Goal: Transaction & Acquisition: Purchase product/service

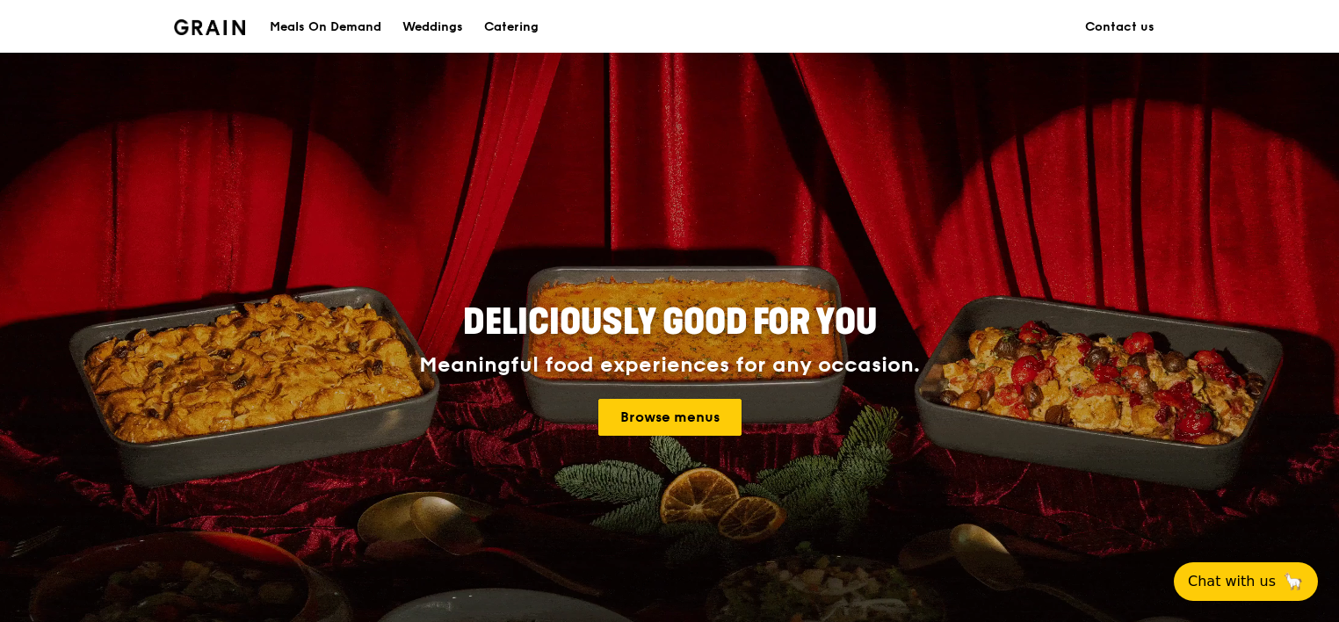
click at [676, 414] on link "Browse menus" at bounding box center [669, 417] width 143 height 37
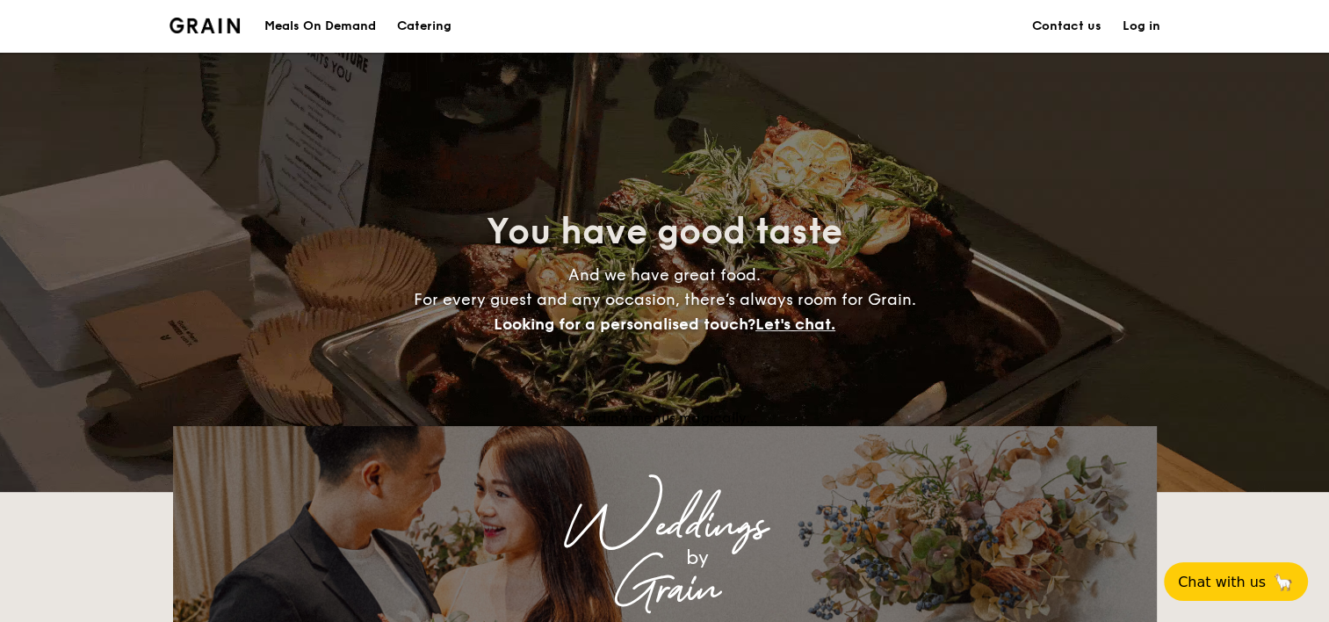
click at [351, 25] on div "Meals On Demand" at bounding box center [320, 26] width 112 height 53
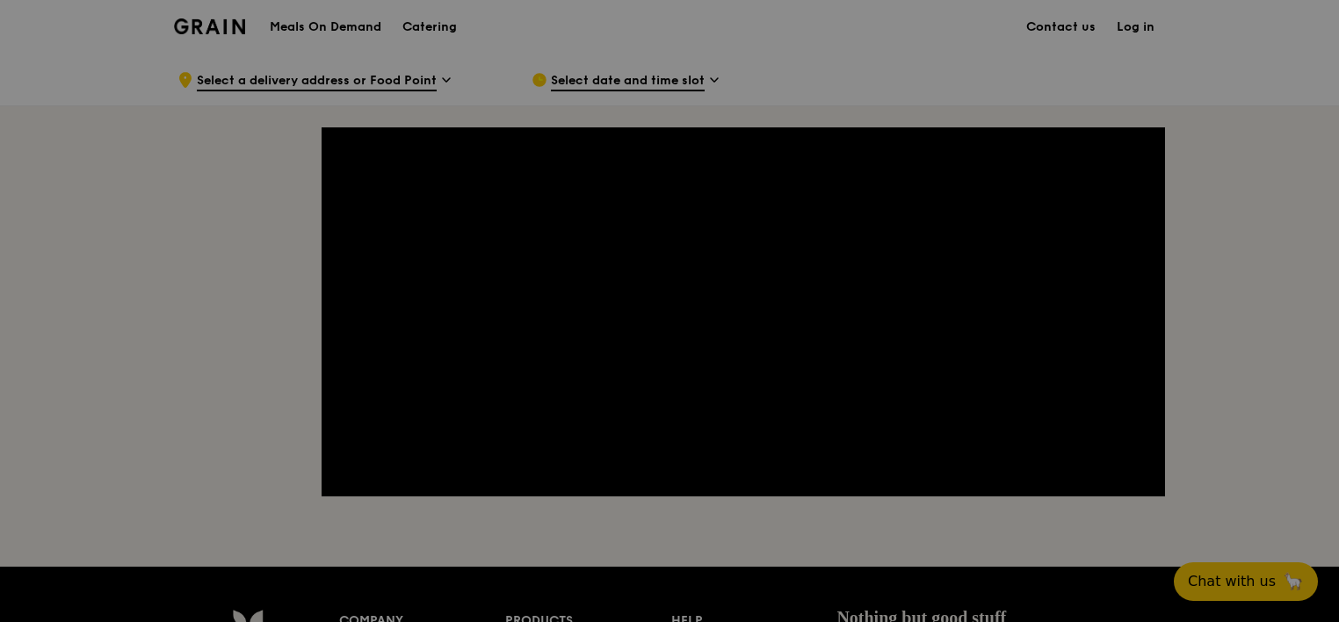
click at [431, 77] on div at bounding box center [669, 311] width 1339 height 622
click at [380, 68] on div at bounding box center [669, 311] width 1339 height 622
click at [582, 77] on div at bounding box center [669, 311] width 1339 height 622
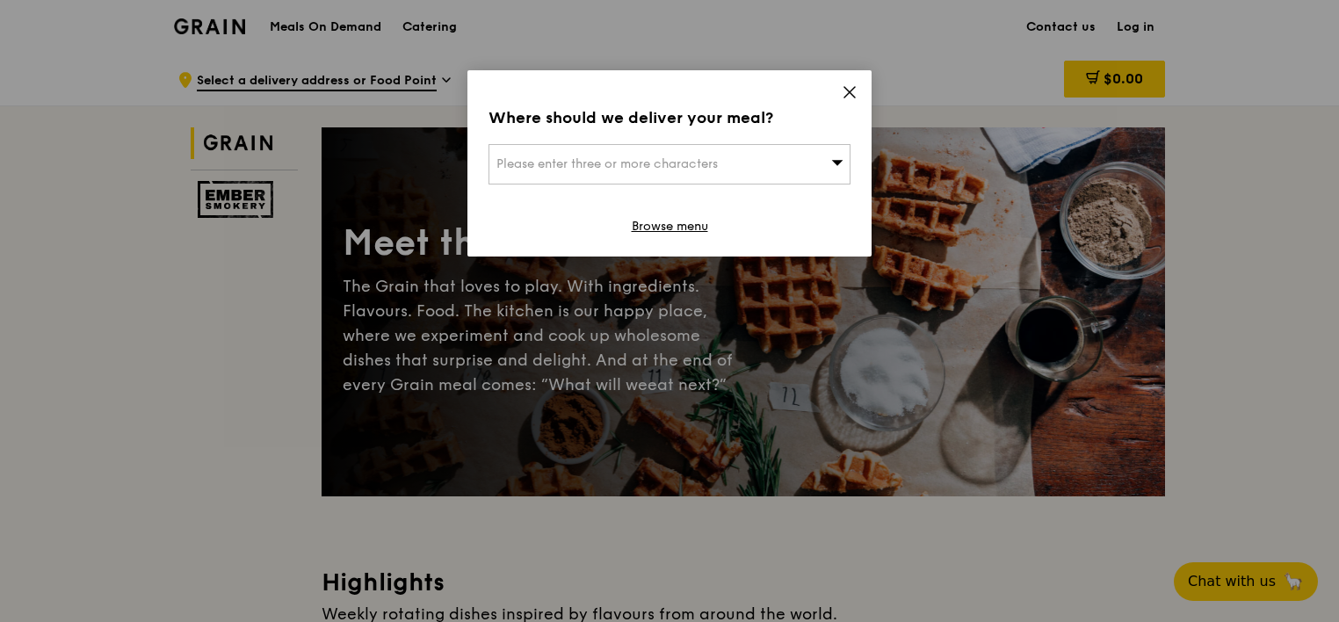
click at [660, 164] on span "Please enter three or more characters" at bounding box center [606, 163] width 221 height 15
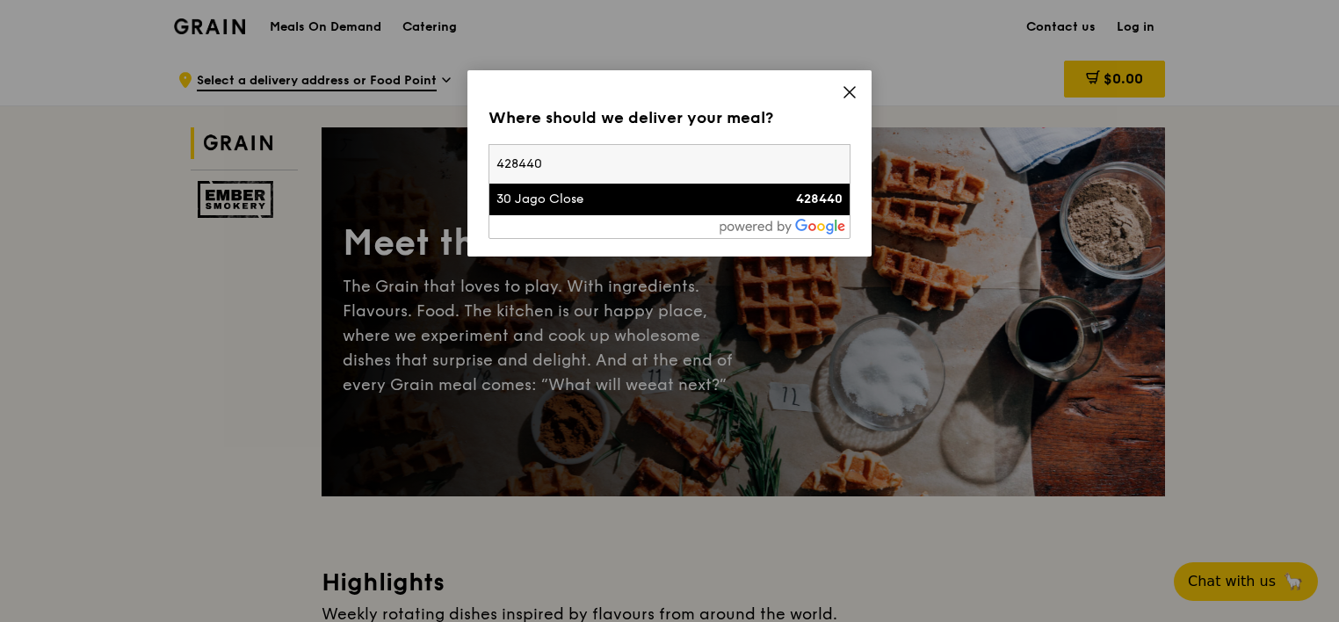
type input "428440"
click at [651, 205] on div "30 Jago Close" at bounding box center [626, 200] width 260 height 18
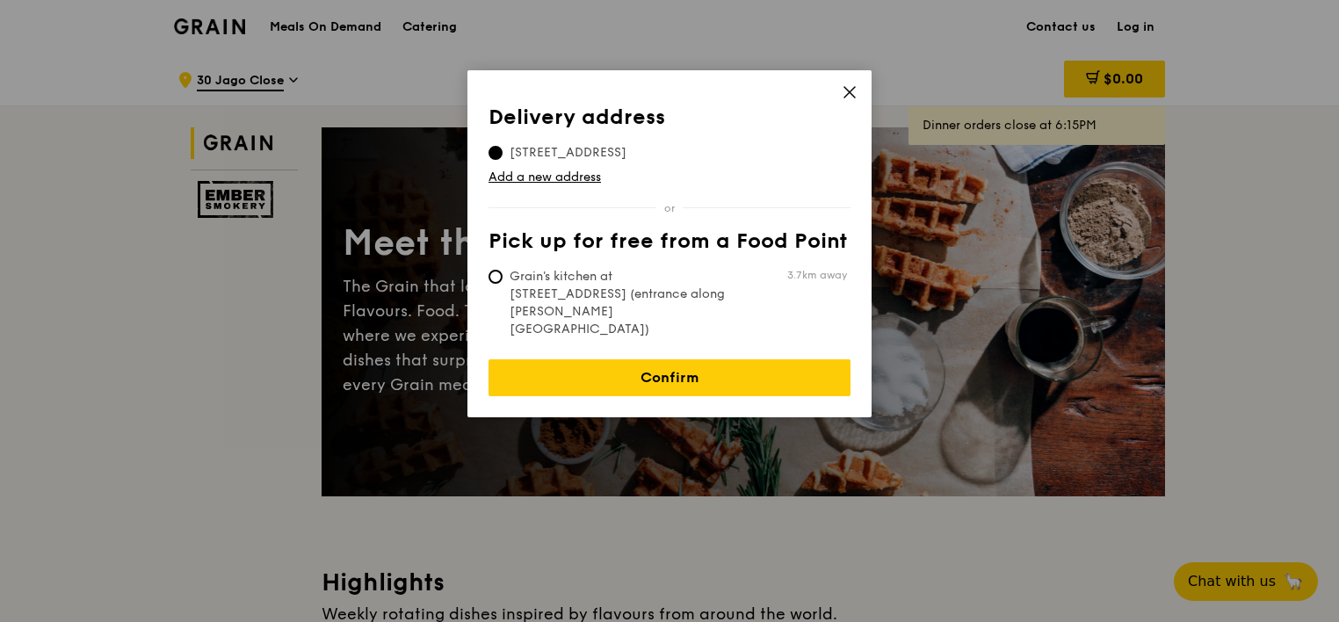
click at [723, 359] on link "Confirm" at bounding box center [670, 377] width 362 height 37
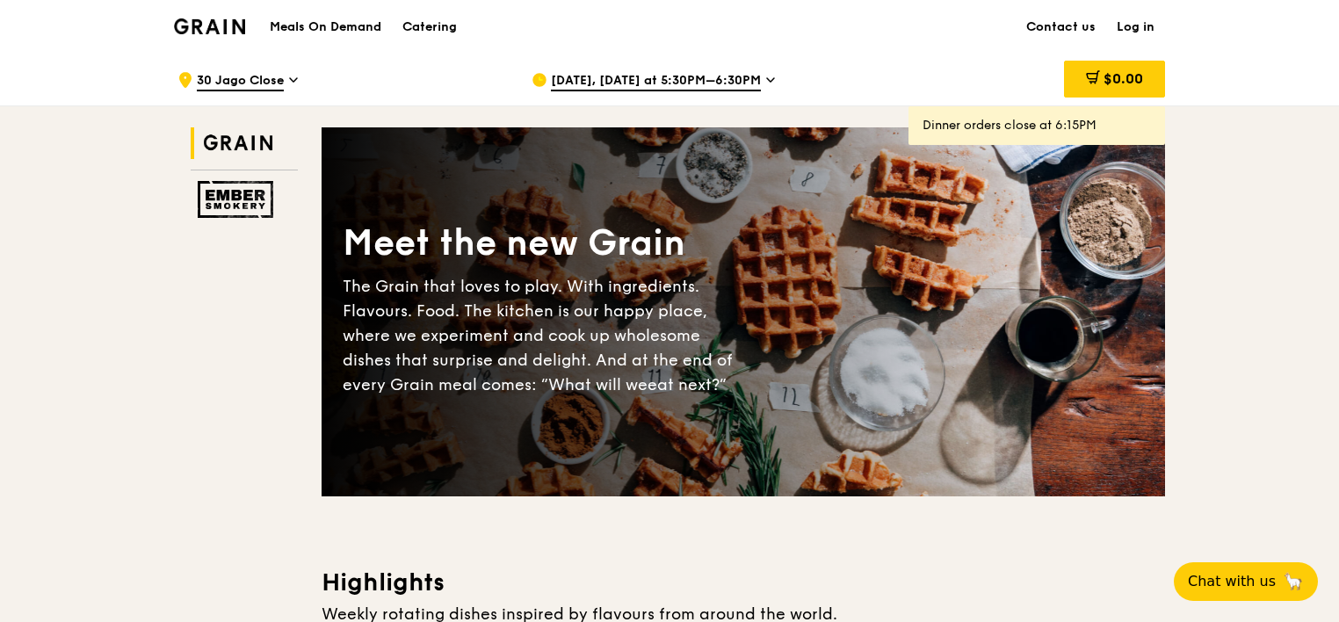
click at [731, 83] on span "Aug 21, Today at 5:30PM–6:30PM" at bounding box center [656, 81] width 210 height 19
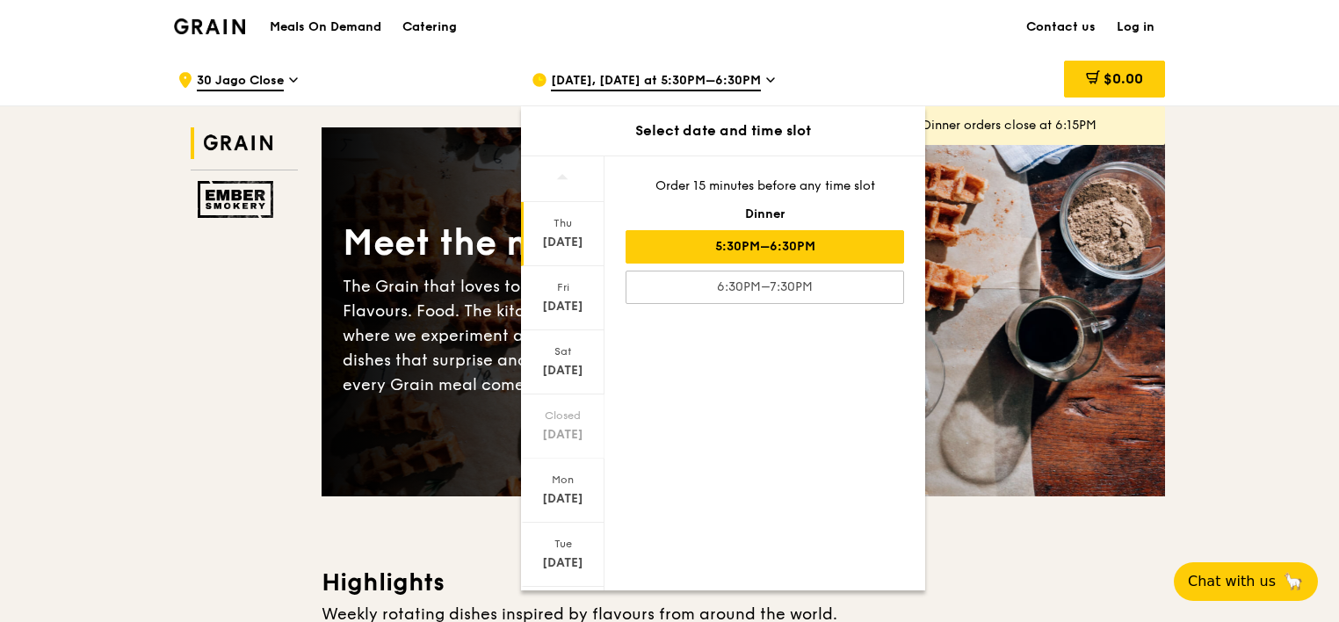
click at [567, 487] on div "Mon Aug 25" at bounding box center [562, 491] width 83 height 64
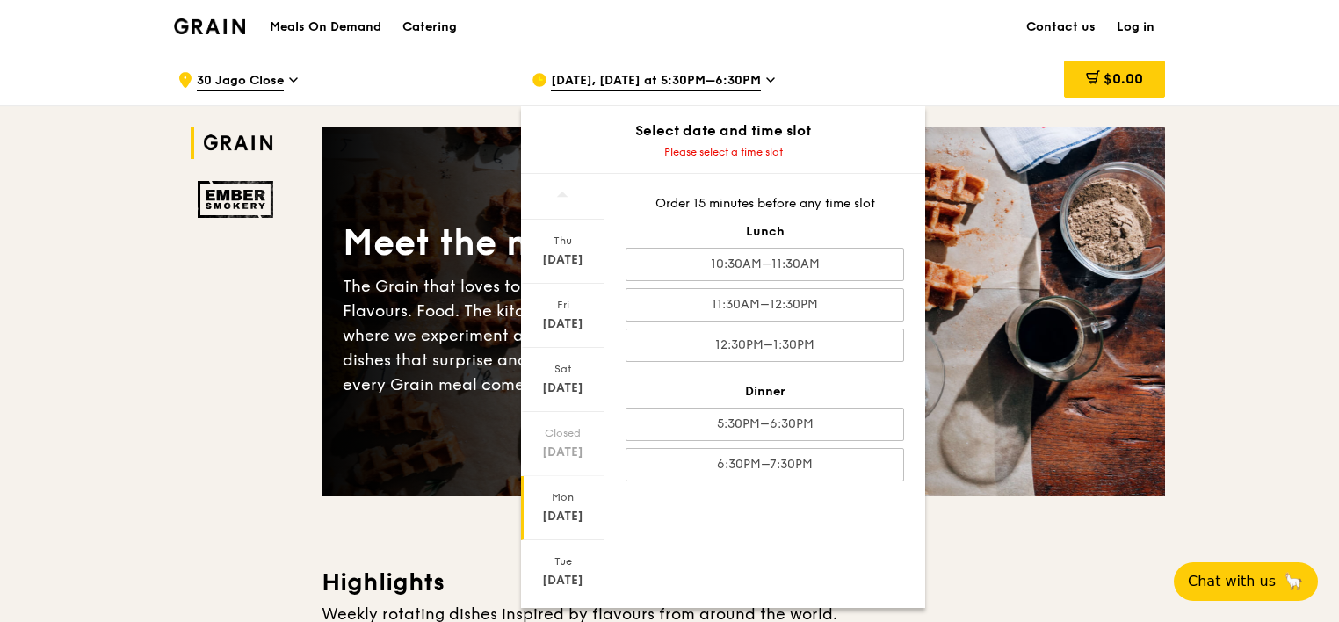
click at [816, 346] on div "12:30PM–1:30PM" at bounding box center [765, 345] width 279 height 33
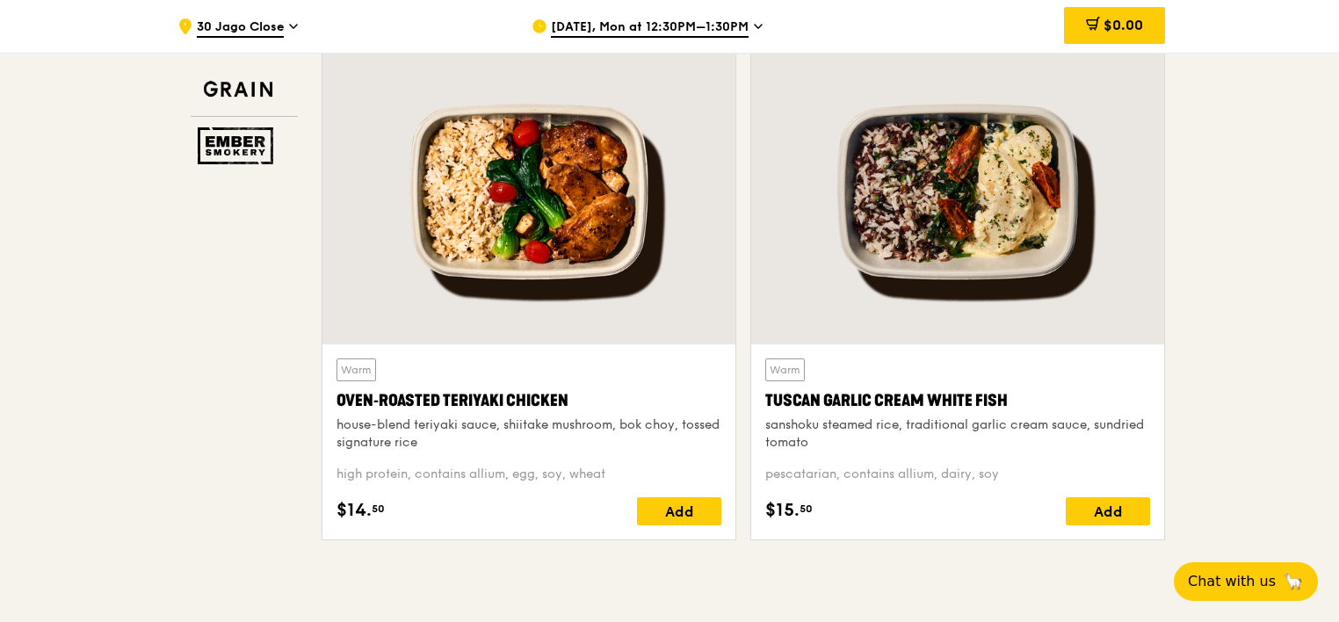
scroll to position [615, 0]
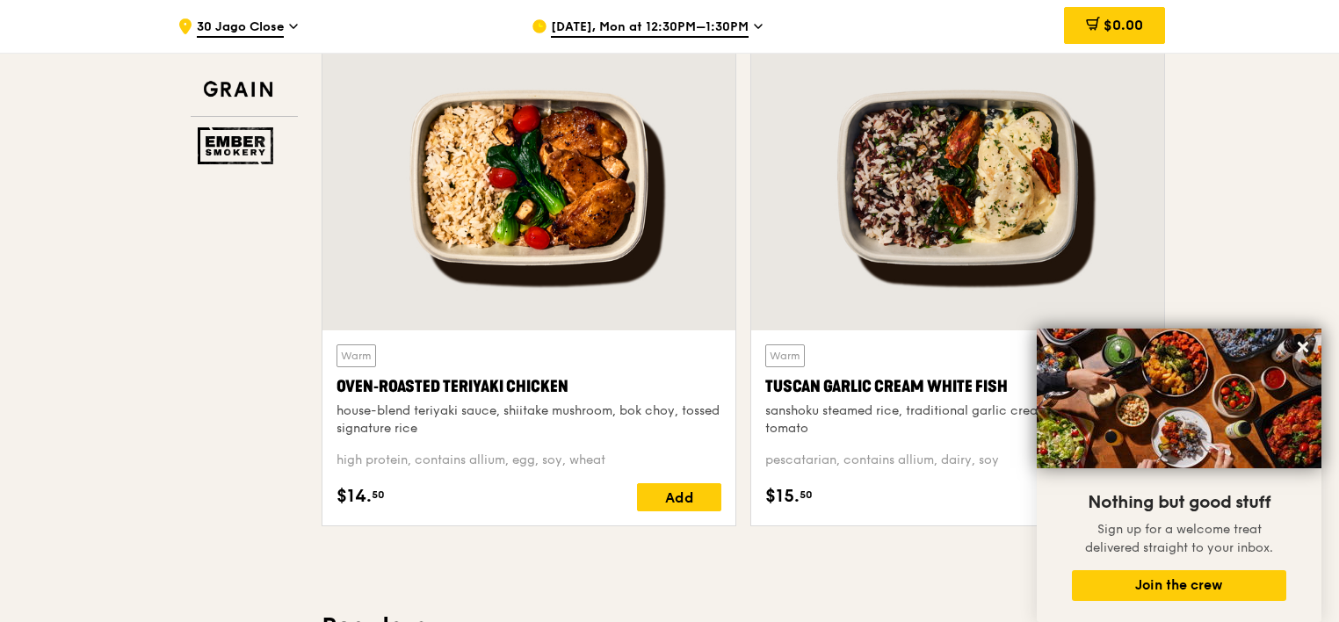
click at [1300, 344] on icon at bounding box center [1303, 347] width 11 height 11
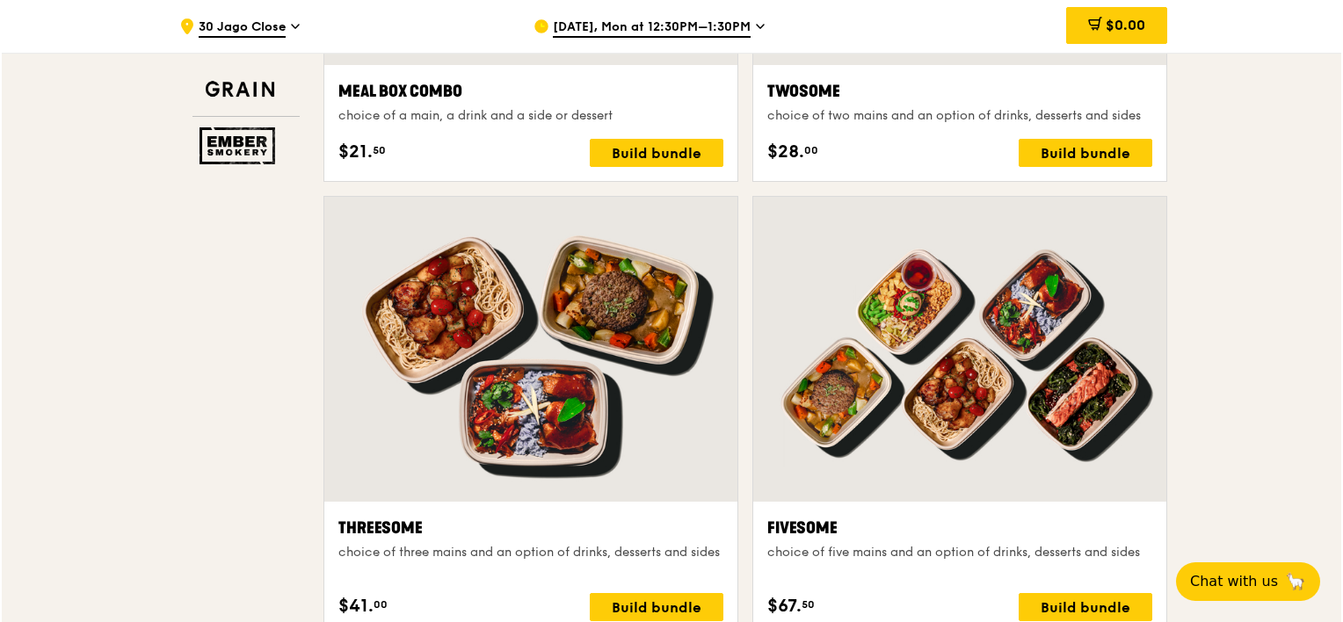
scroll to position [2812, 0]
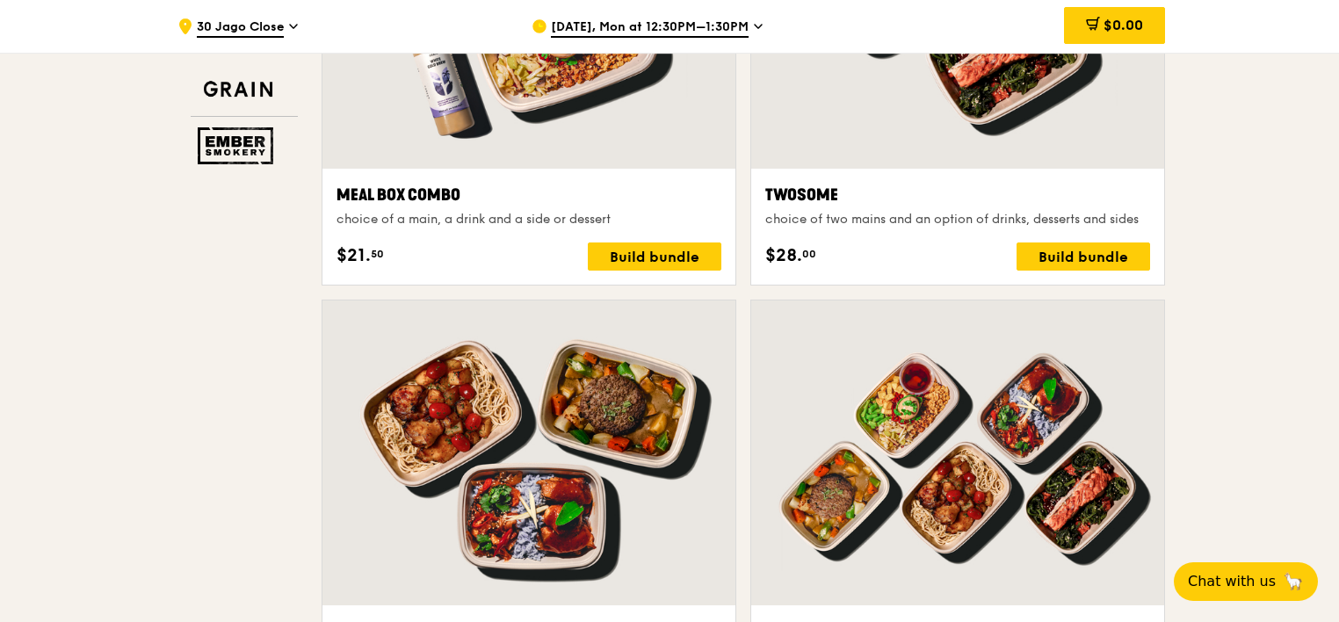
click at [1131, 244] on div "Build bundle" at bounding box center [1084, 257] width 134 height 28
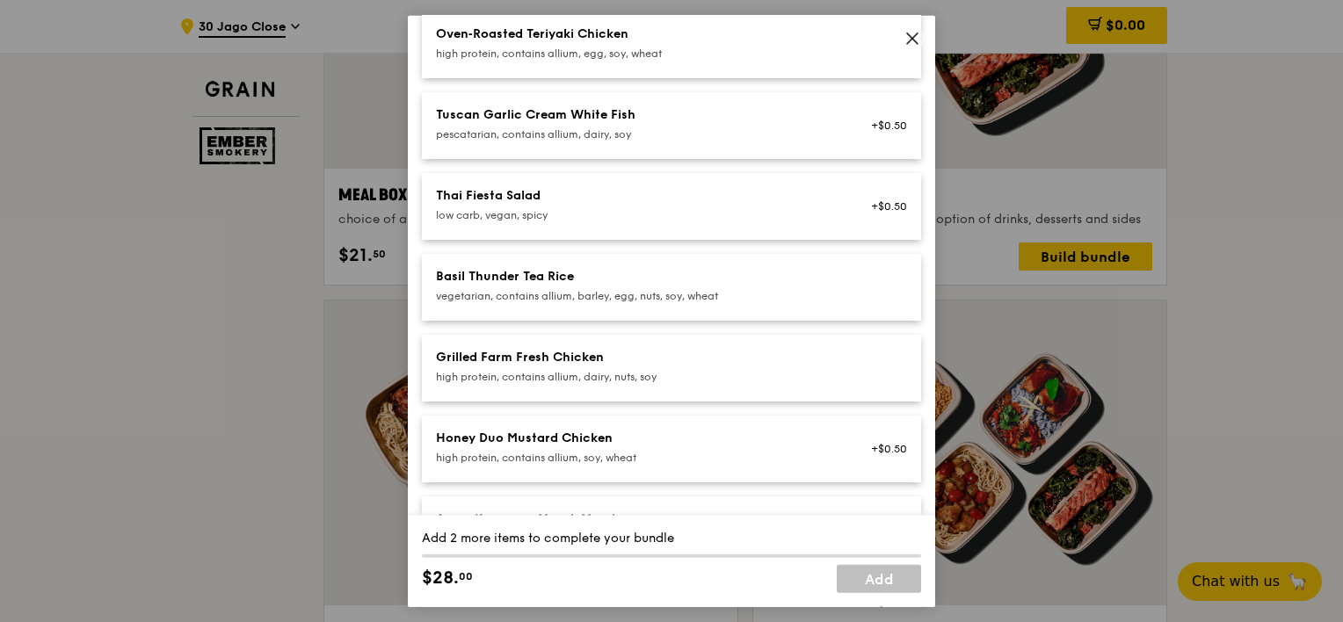
scroll to position [0, 0]
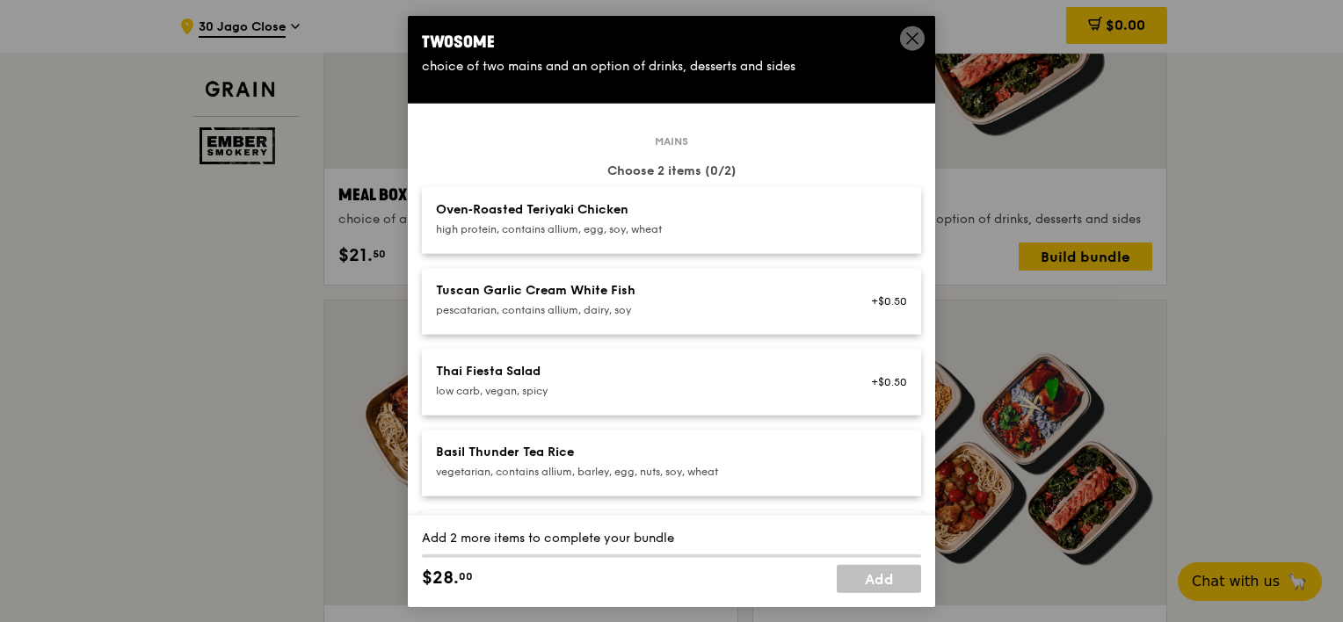
click at [461, 225] on div "high protein, contains allium, egg, soy, wheat" at bounding box center [630, 229] width 389 height 14
click at [910, 34] on icon at bounding box center [912, 39] width 16 height 16
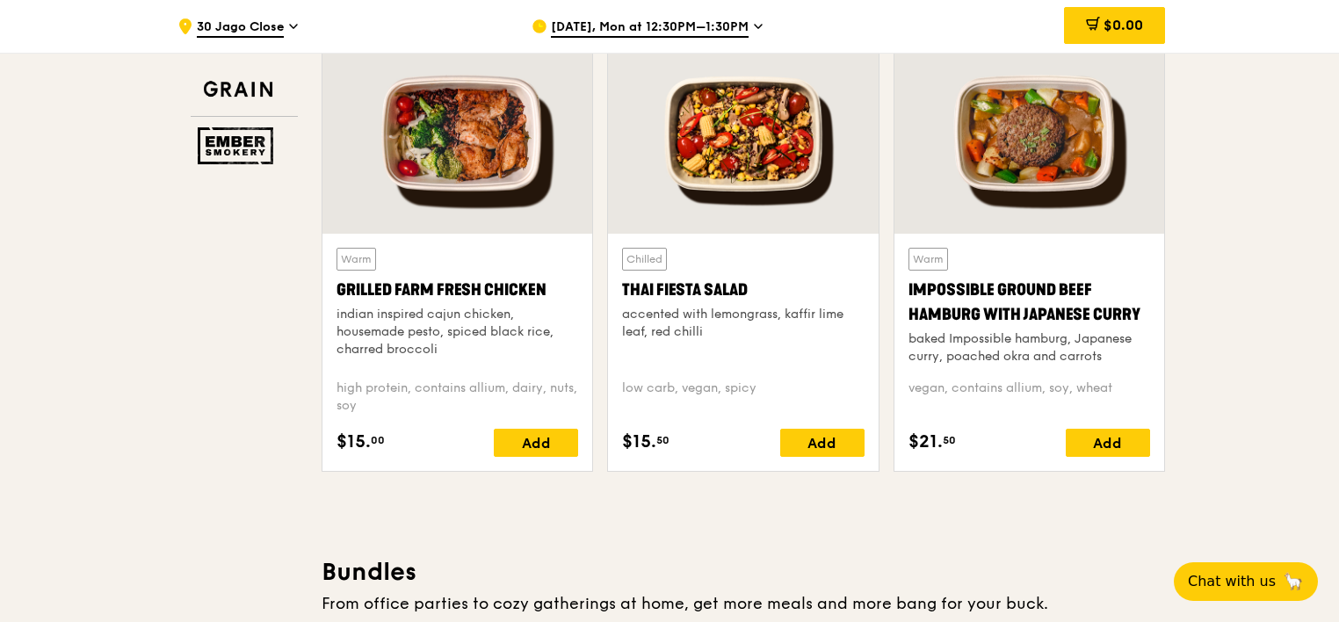
scroll to position [2021, 0]
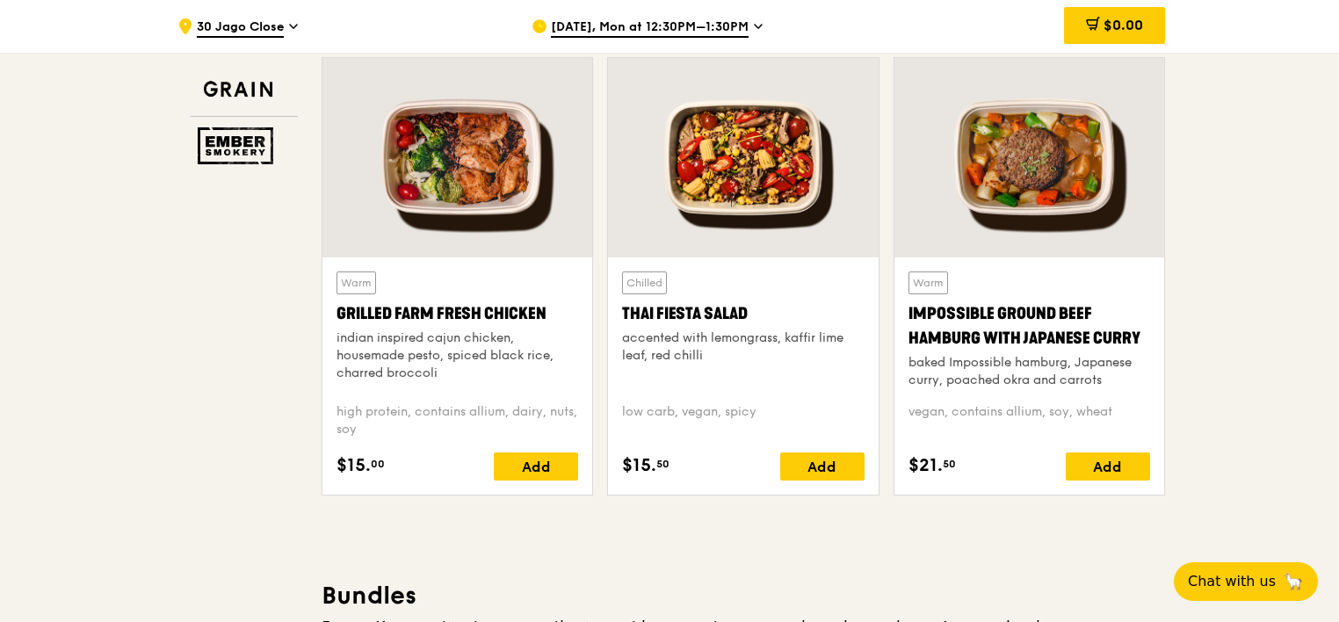
click at [457, 162] on div at bounding box center [457, 157] width 270 height 199
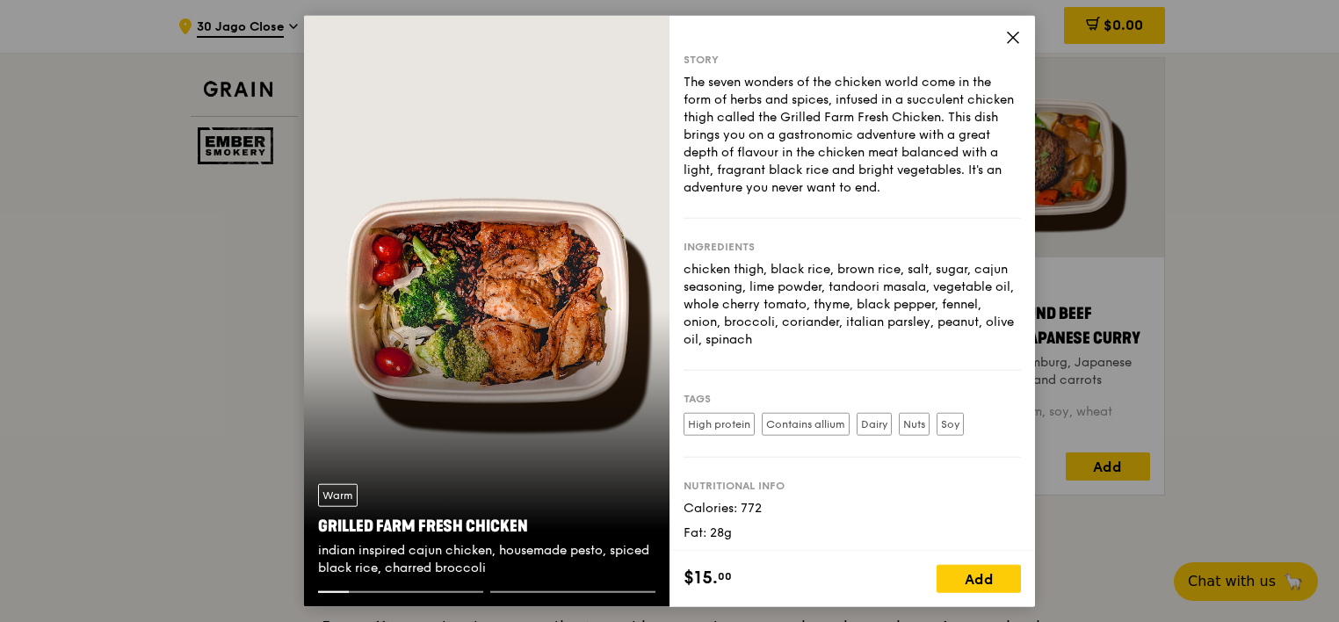
click at [1016, 36] on icon at bounding box center [1013, 38] width 16 height 16
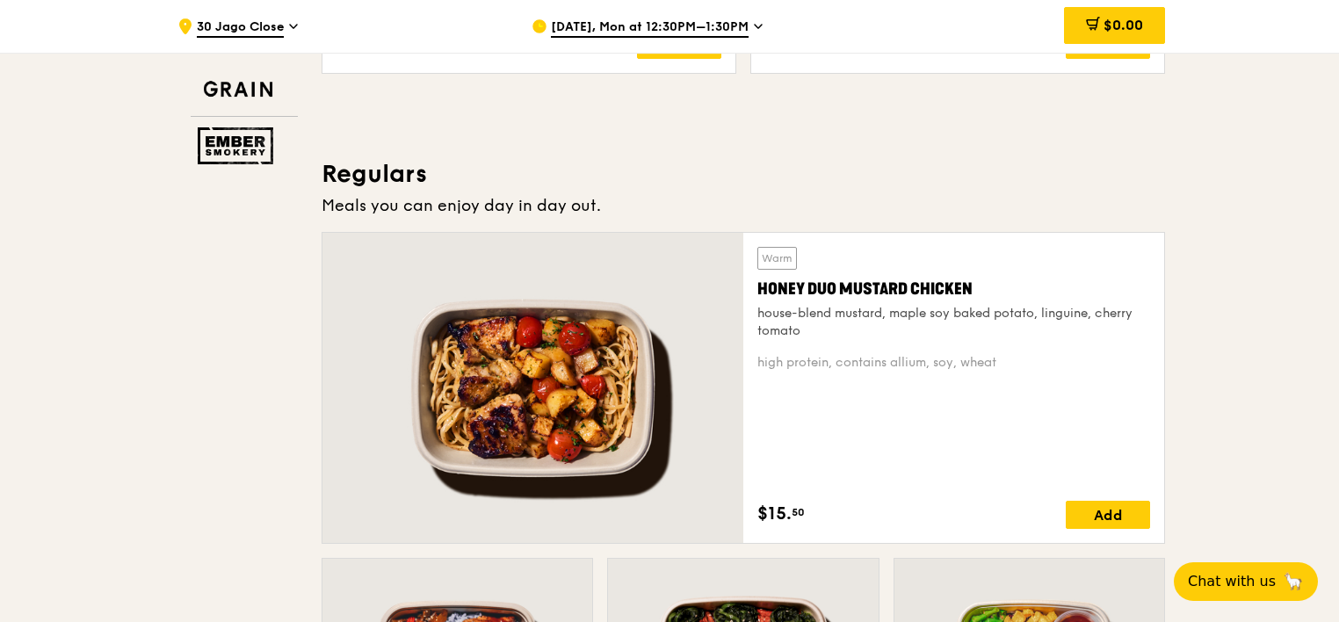
scroll to position [1054, 0]
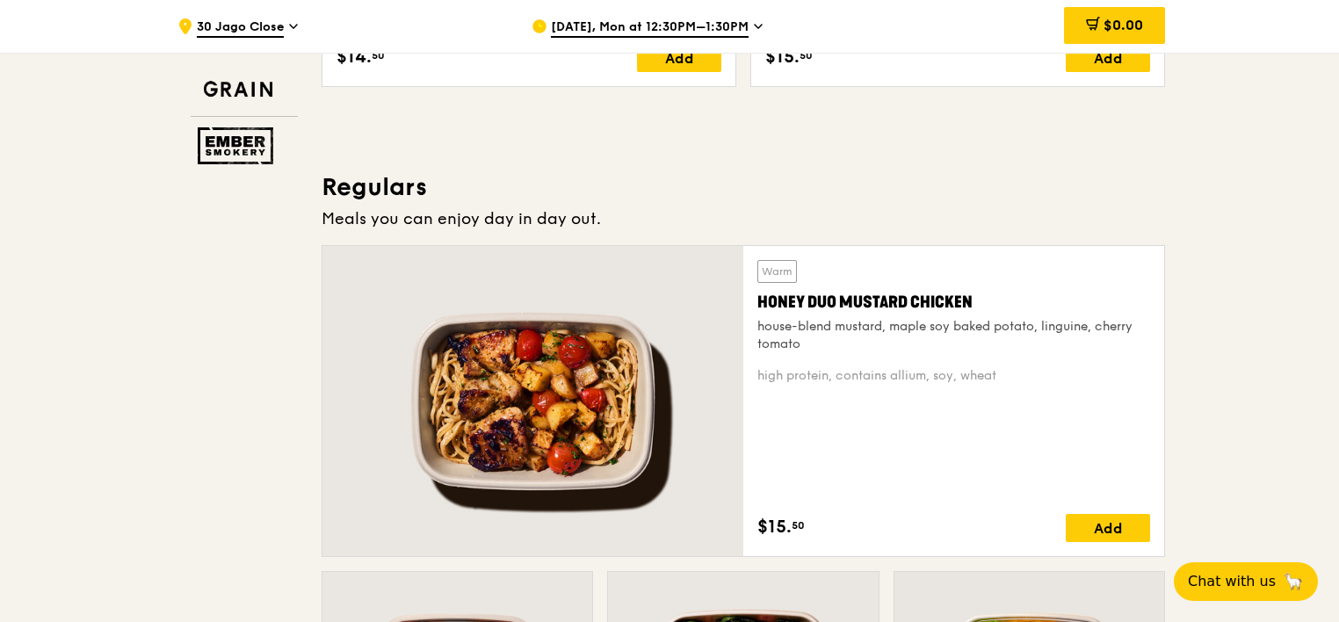
click at [546, 388] on div at bounding box center [532, 401] width 421 height 310
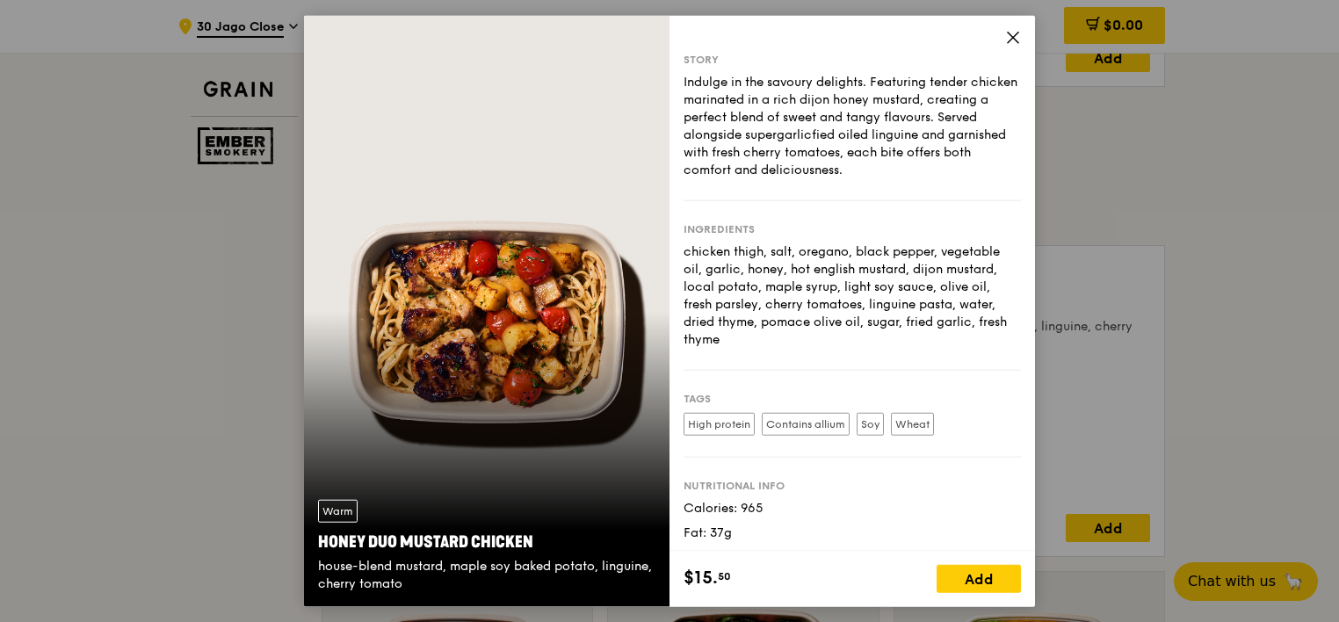
click at [1007, 35] on icon at bounding box center [1013, 38] width 16 height 16
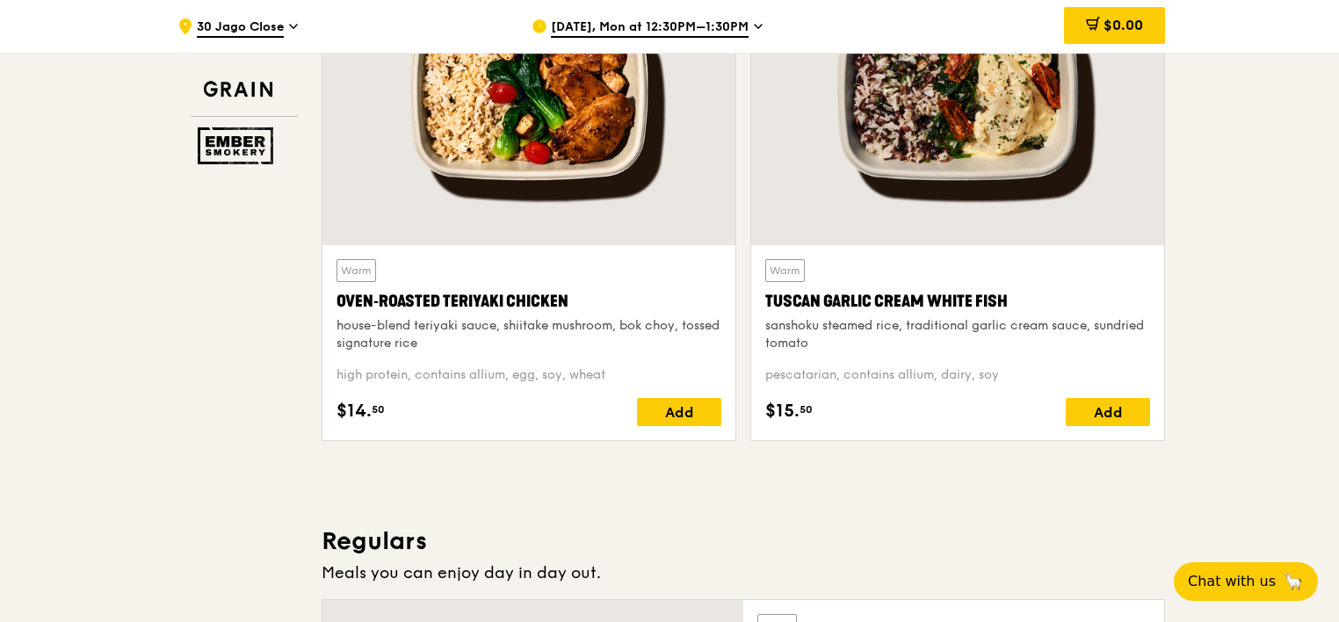
scroll to position [615, 0]
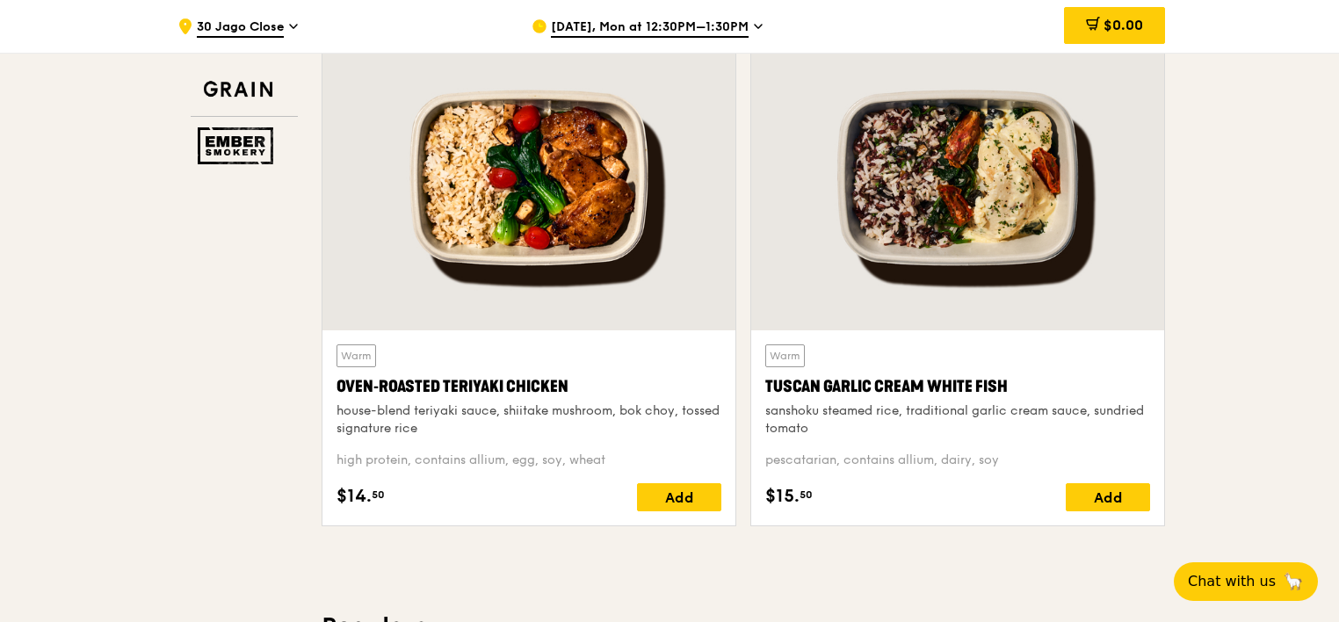
click at [584, 256] on div at bounding box center [528, 177] width 413 height 305
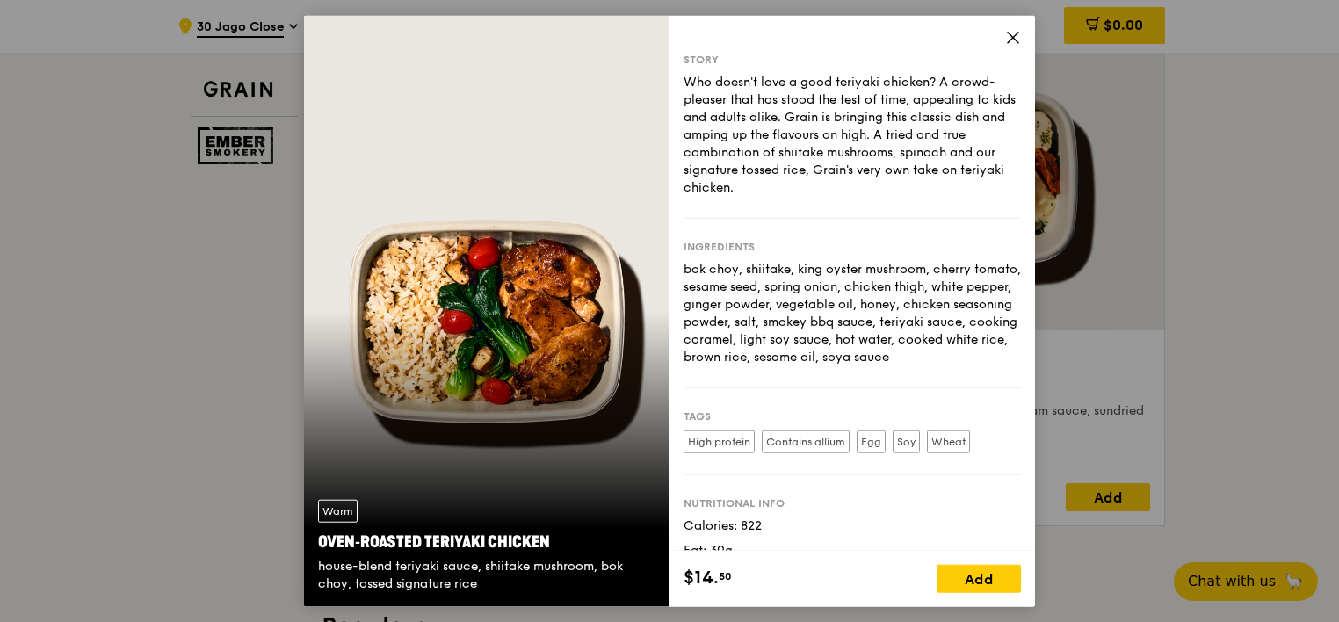
click at [1019, 38] on icon at bounding box center [1013, 38] width 16 height 16
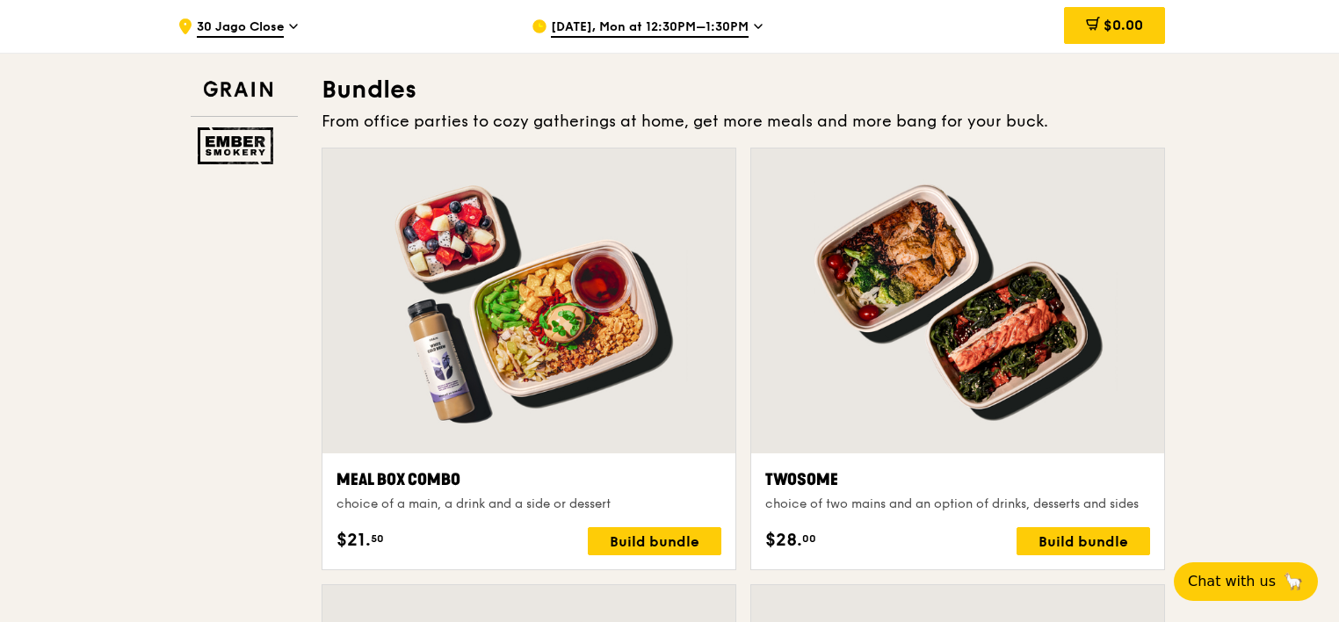
scroll to position [2636, 0]
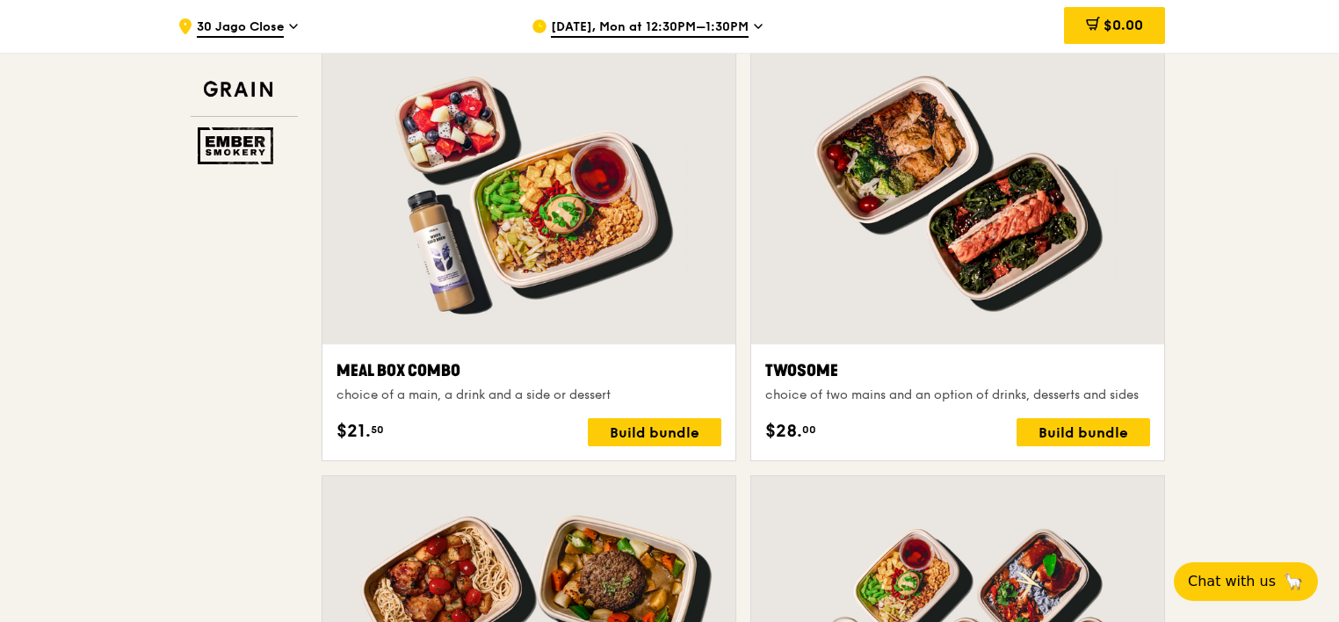
click at [1071, 432] on div "Build bundle" at bounding box center [1084, 432] width 134 height 28
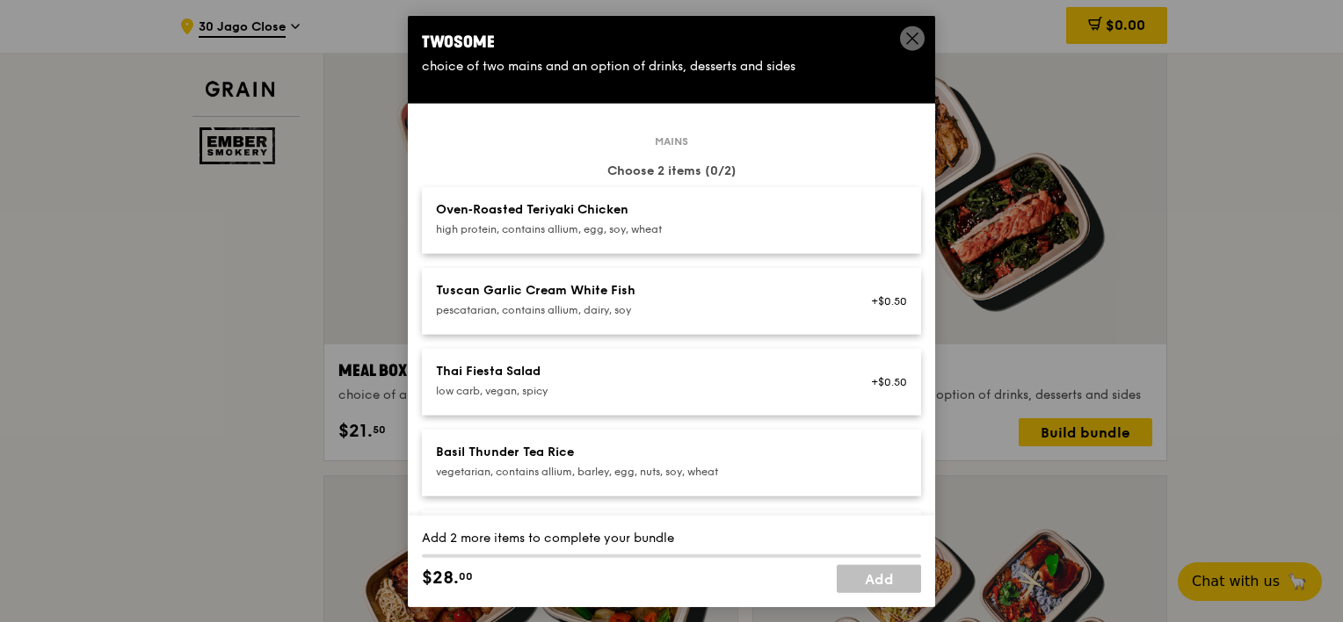
click at [731, 213] on div "Oven‑Roasted Teriyaki Chicken" at bounding box center [630, 210] width 389 height 18
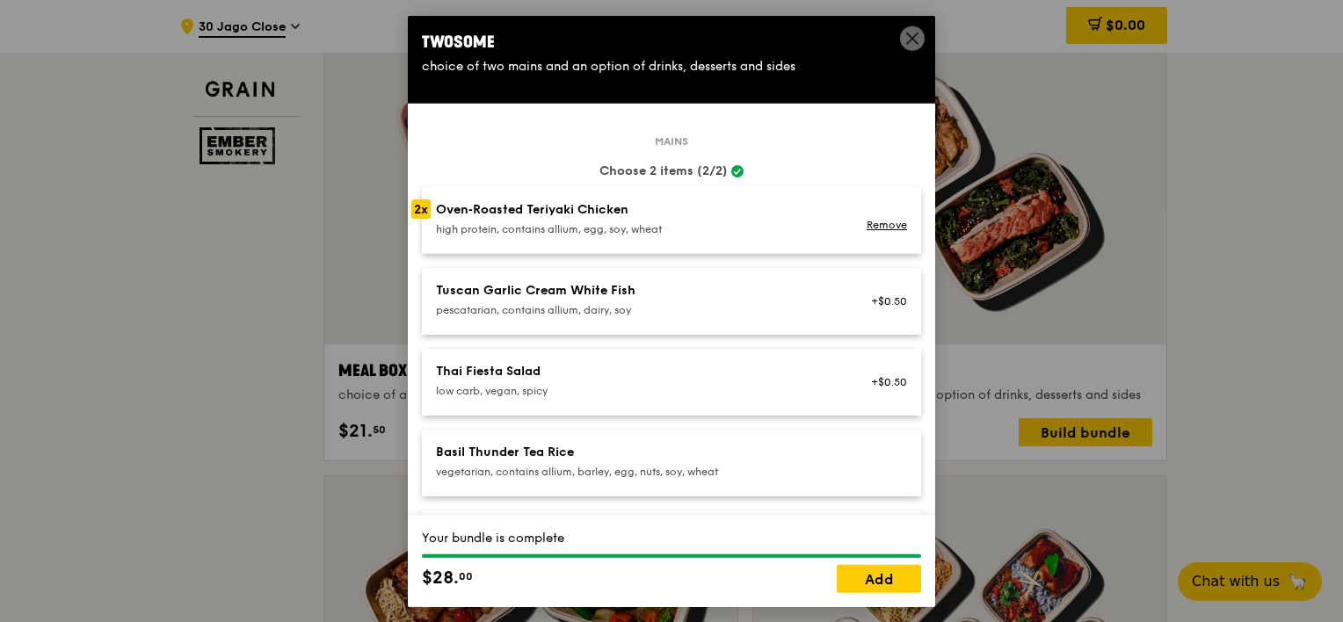
click at [874, 580] on link "Add" at bounding box center [879, 578] width 84 height 28
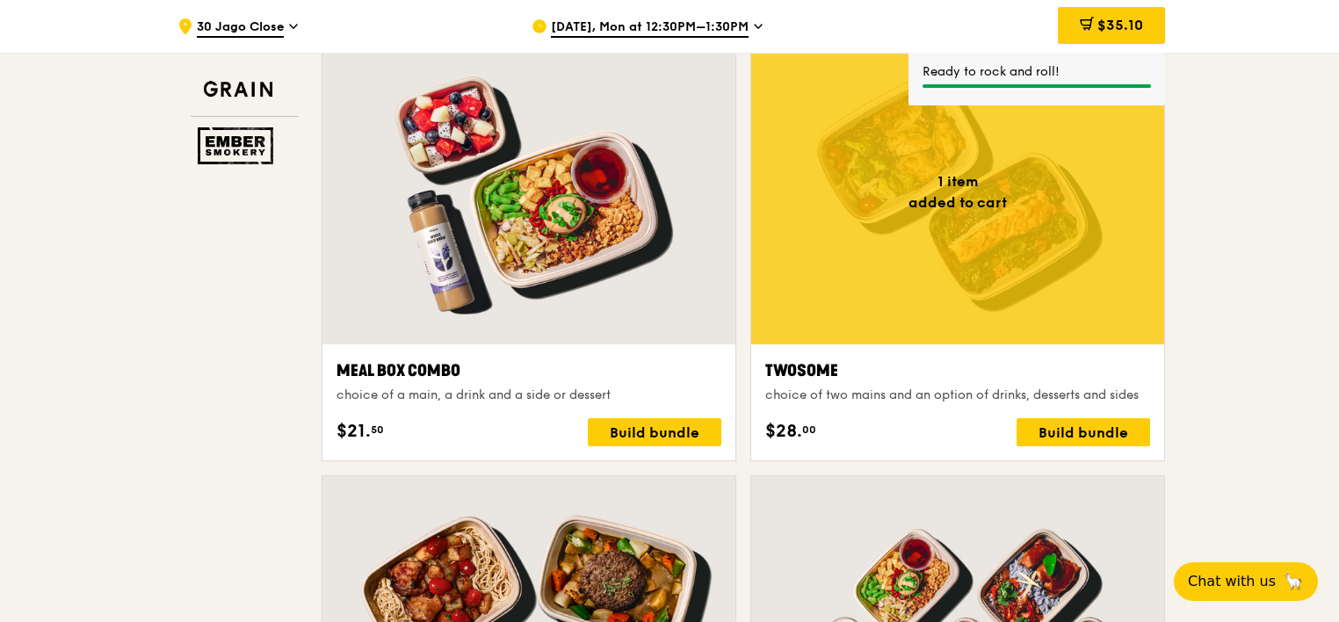
scroll to position [2460, 0]
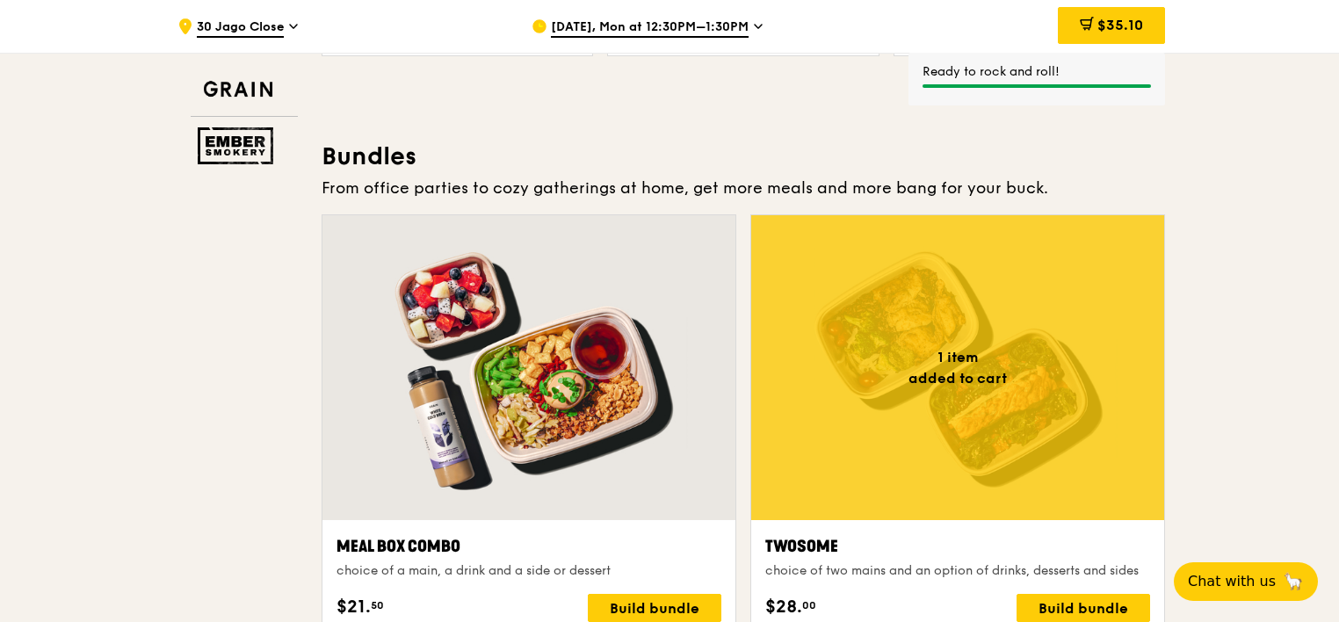
click at [1121, 25] on span "$35.10" at bounding box center [1121, 25] width 46 height 17
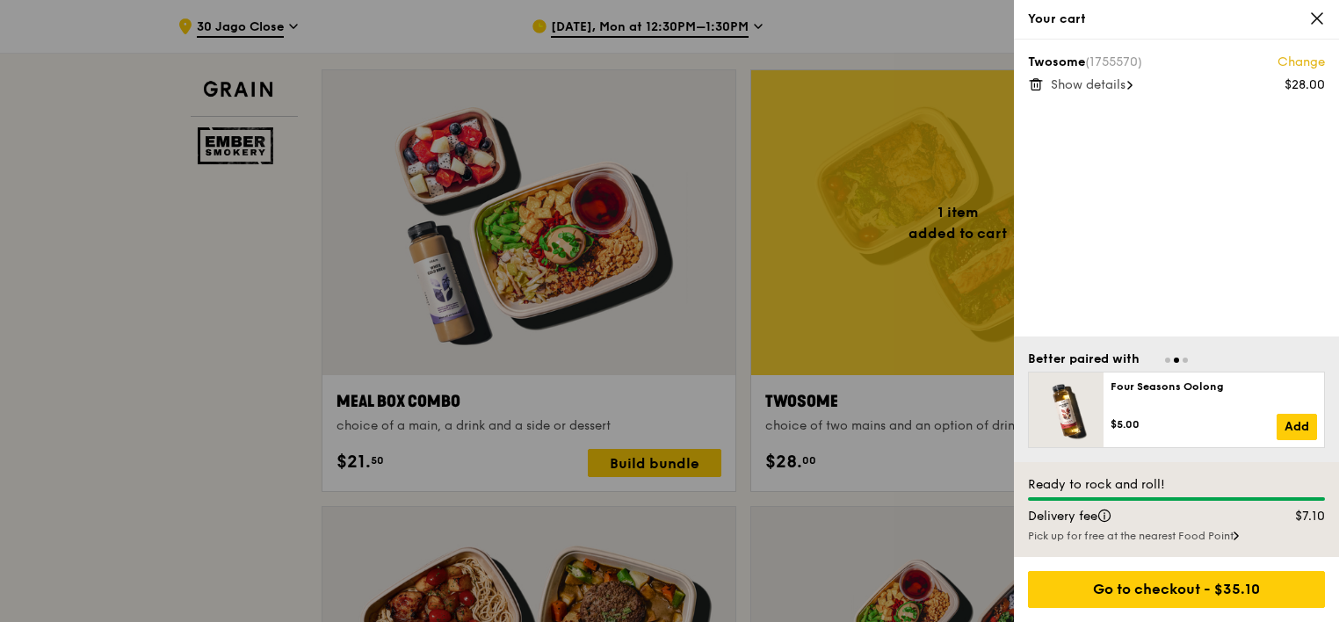
scroll to position [2636, 0]
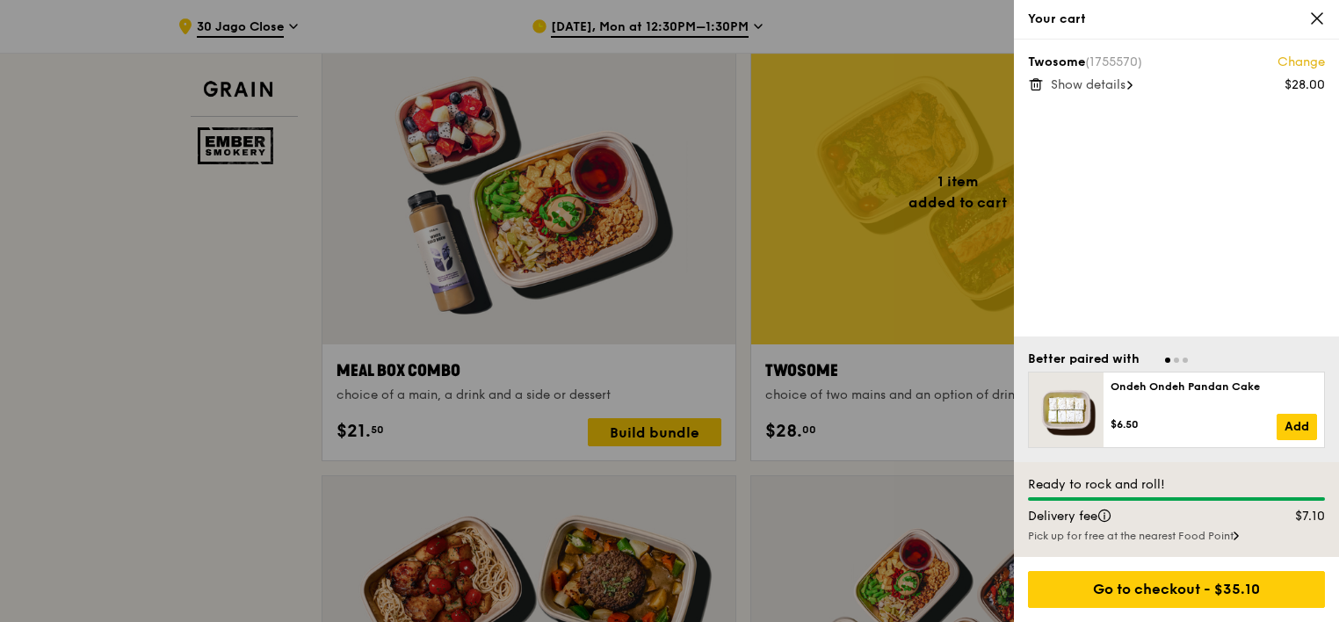
click at [1214, 532] on div "Pick up for free at the nearest Food Point" at bounding box center [1176, 536] width 297 height 14
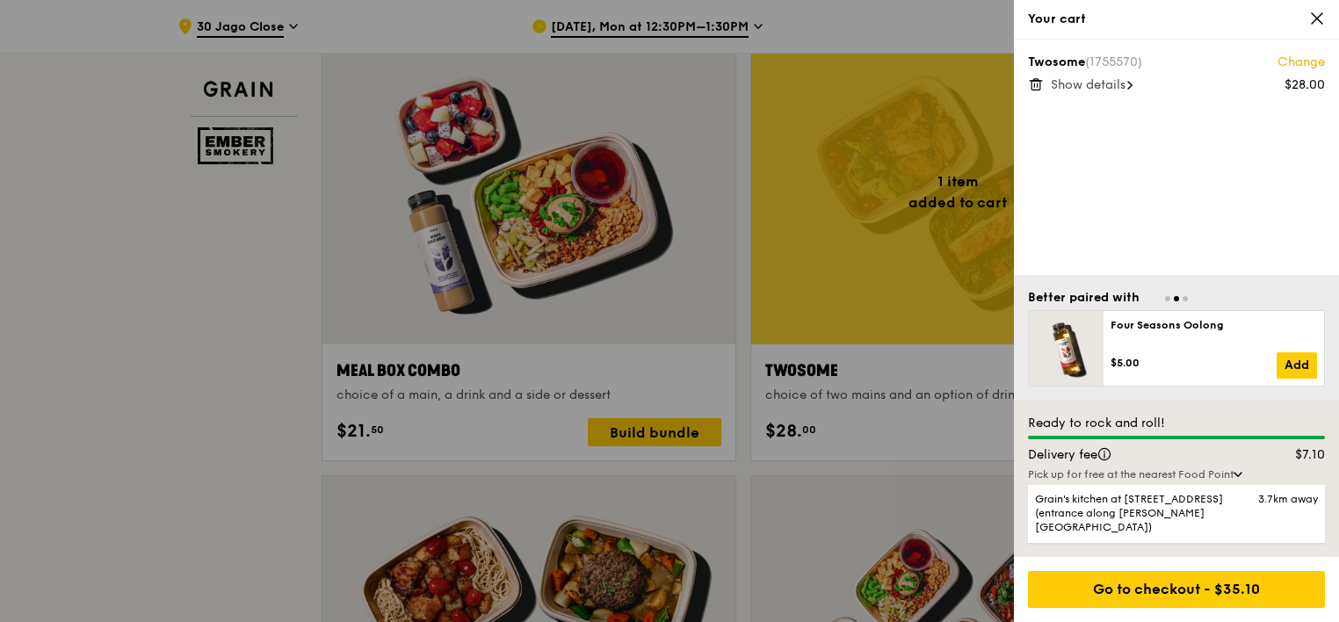
click at [1239, 482] on div "Pick up for free at the nearest Food Point" at bounding box center [1176, 474] width 297 height 14
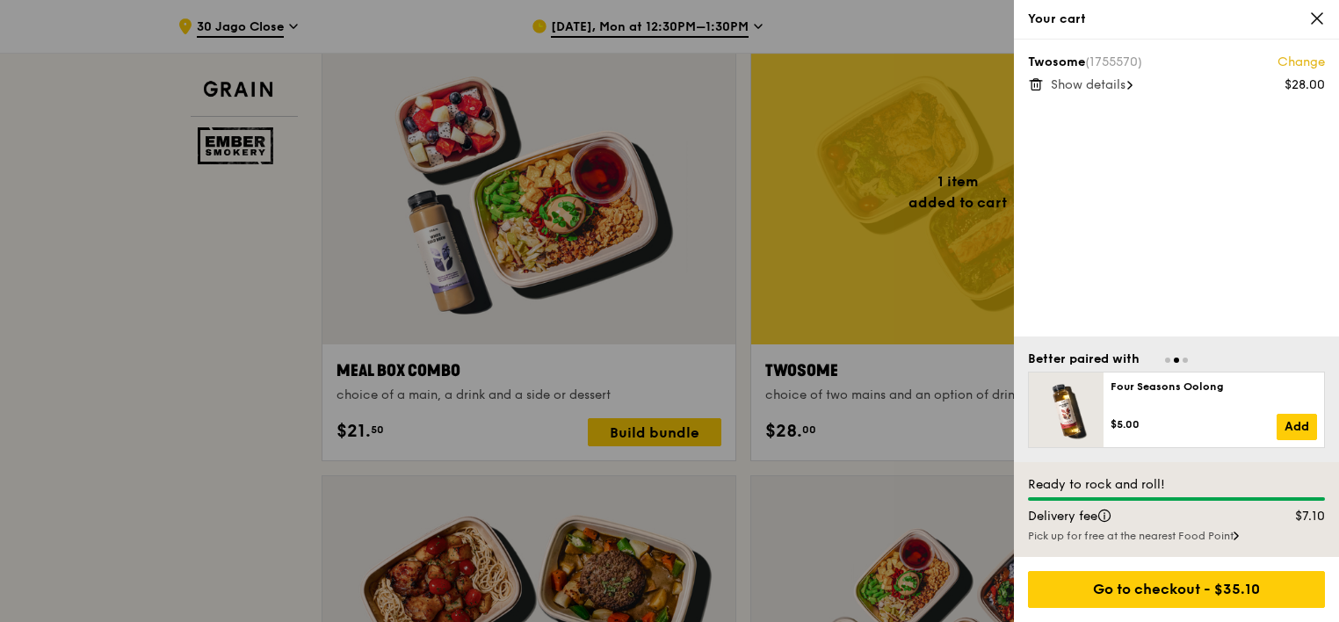
click at [1223, 533] on div "Pick up for free at the nearest Food Point" at bounding box center [1176, 536] width 297 height 14
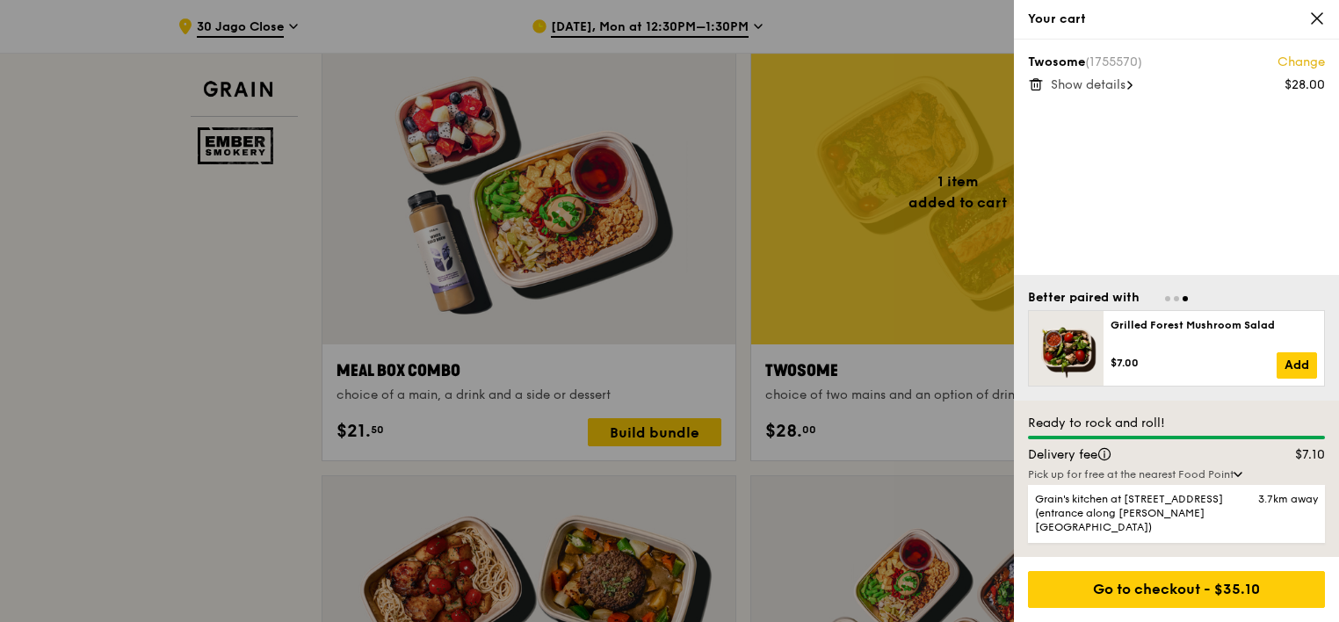
click at [145, 455] on div at bounding box center [669, 311] width 1339 height 622
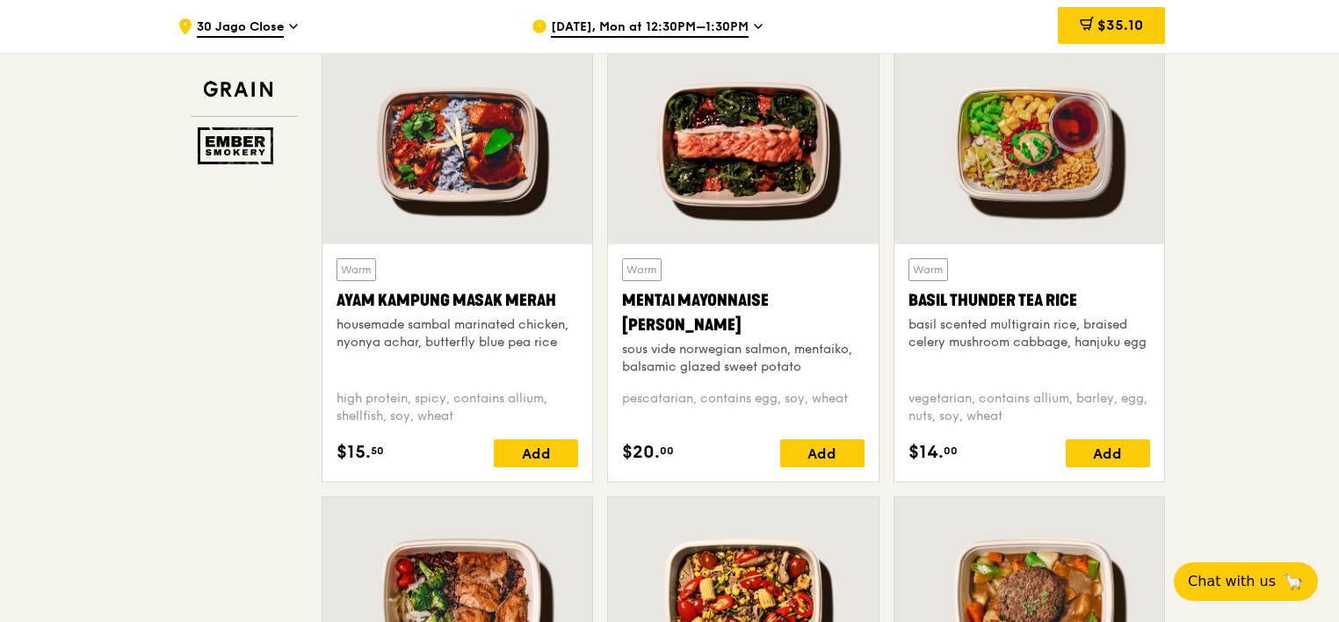
scroll to position [1230, 0]
